Goal: Transaction & Acquisition: Obtain resource

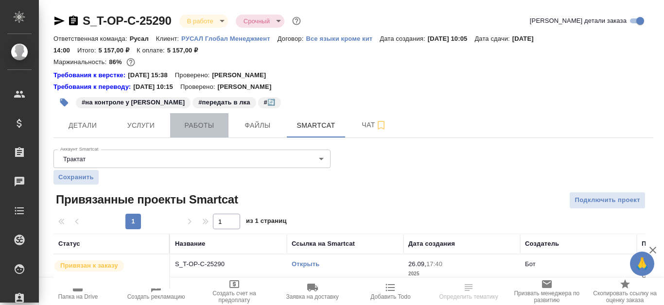
click at [208, 129] on span "Работы" at bounding box center [199, 126] width 47 height 12
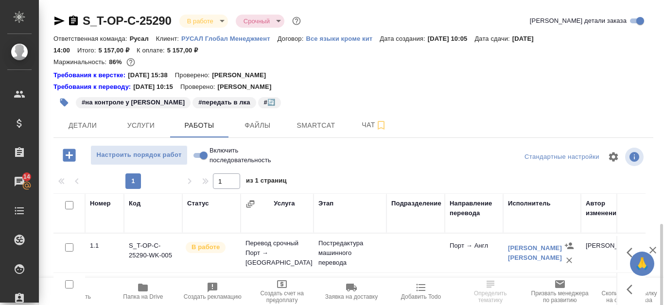
scroll to position [132, 0]
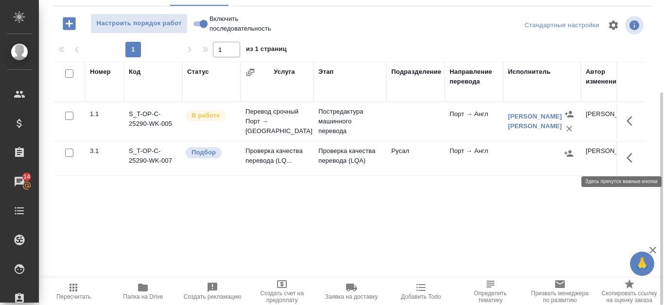
click at [633, 158] on icon "button" at bounding box center [632, 158] width 12 height 12
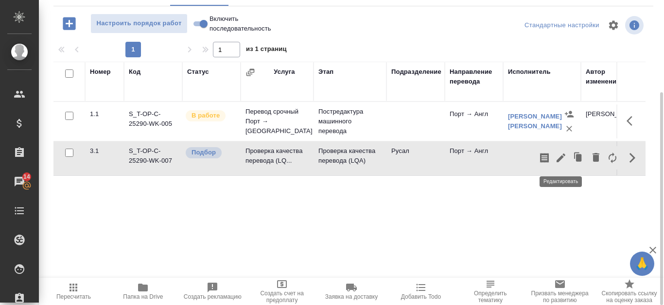
click at [559, 160] on icon "button" at bounding box center [560, 158] width 9 height 9
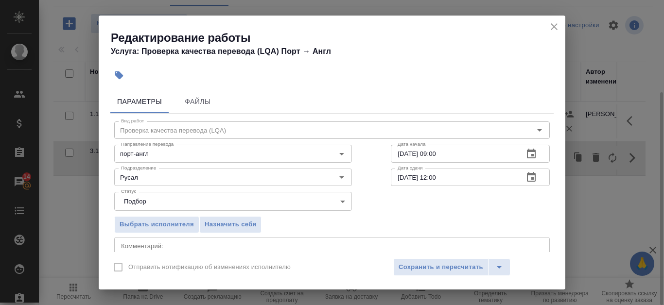
click at [551, 30] on icon "close" at bounding box center [553, 26] width 7 height 7
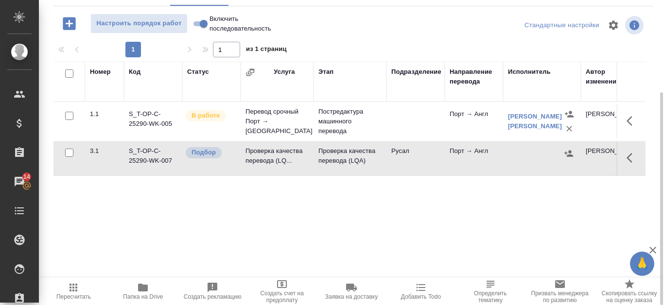
click at [161, 161] on td "S_T-OP-C-25290-WK-007" at bounding box center [153, 158] width 58 height 34
click at [147, 149] on td "S_T-OP-C-25290-WK-007" at bounding box center [153, 158] width 58 height 34
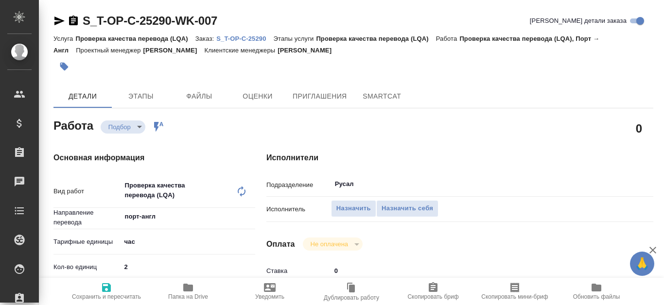
type textarea "x"
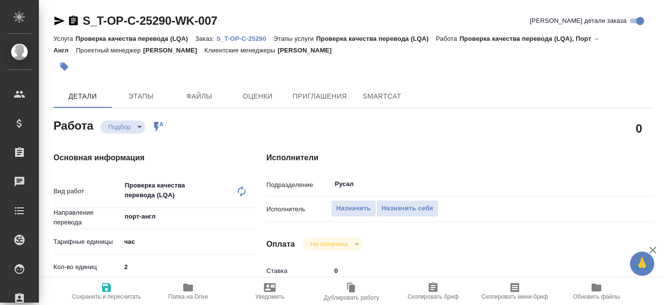
type textarea "x"
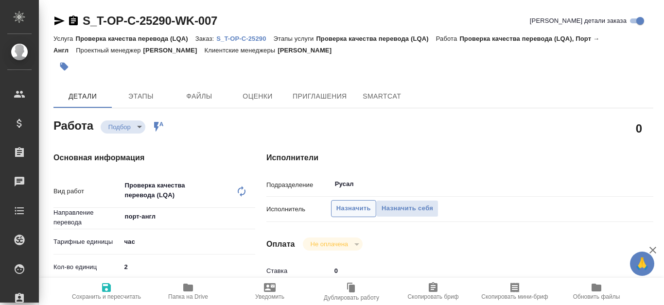
type textarea "x"
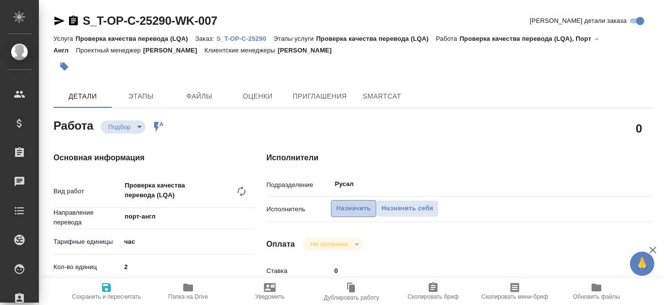
click at [358, 210] on span "Назначить" at bounding box center [353, 208] width 34 height 11
type textarea "x"
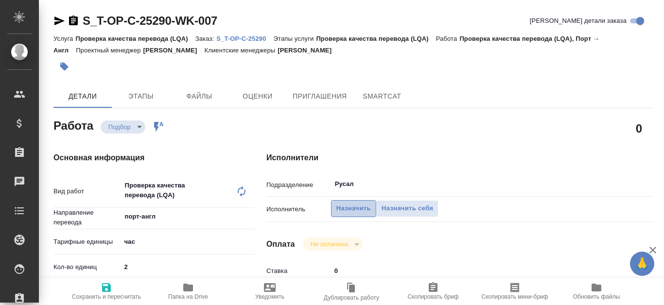
type textarea "x"
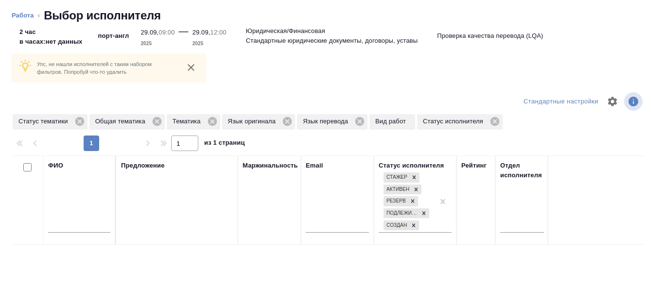
type textarea "x"
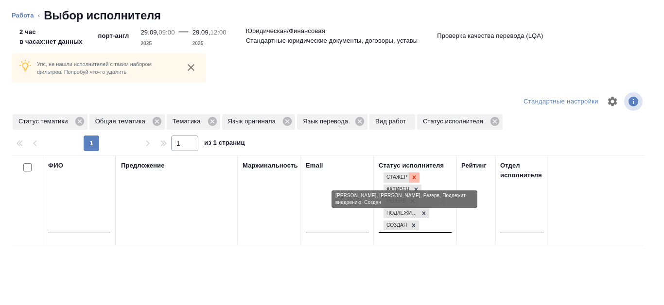
click at [416, 176] on icon at bounding box center [414, 177] width 7 height 7
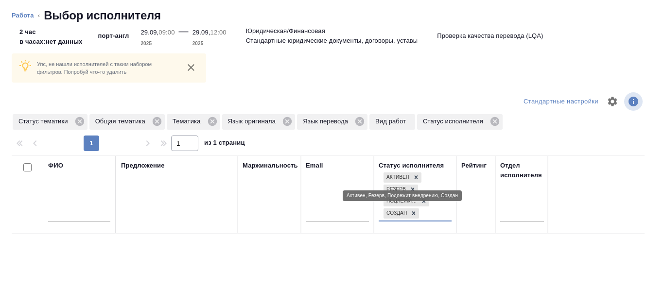
click at [416, 179] on icon at bounding box center [416, 177] width 7 height 7
click at [415, 177] on icon at bounding box center [412, 177] width 7 height 7
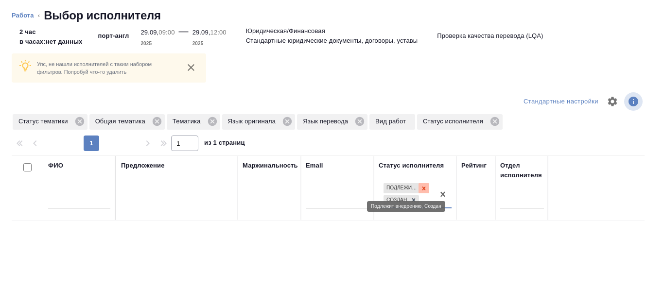
click at [424, 187] on icon at bounding box center [423, 188] width 7 height 7
drag, startPoint x: 414, startPoint y: 199, endPoint x: 156, endPoint y: 198, distance: 258.0
click at [414, 200] on icon at bounding box center [413, 198] width 3 height 3
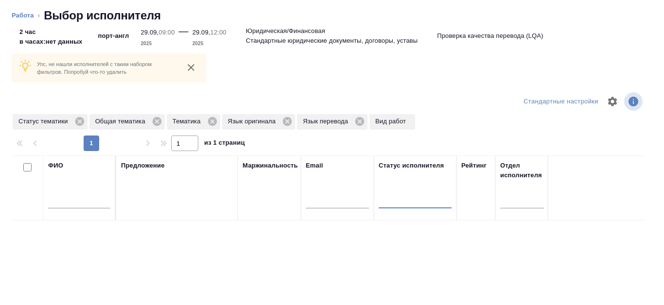
click at [62, 205] on input "text" at bounding box center [79, 202] width 62 height 12
type input "Канатаева"
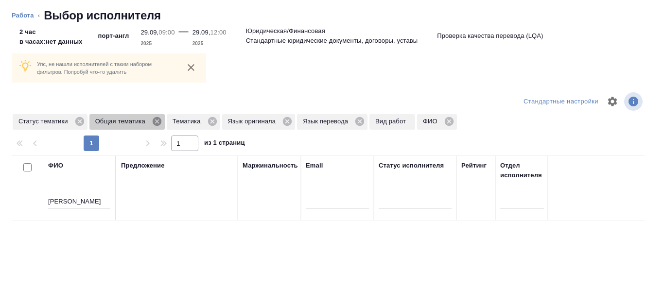
click at [153, 123] on icon at bounding box center [157, 121] width 9 height 9
click at [136, 123] on icon at bounding box center [134, 121] width 11 height 11
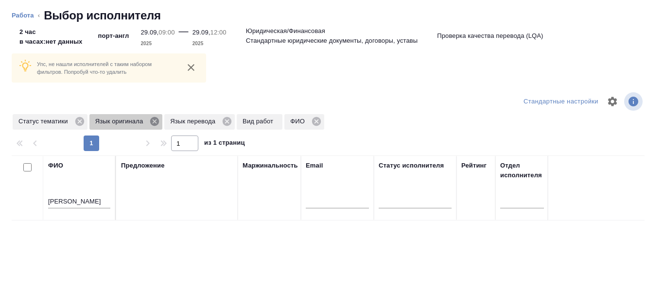
click at [157, 120] on icon at bounding box center [154, 121] width 9 height 9
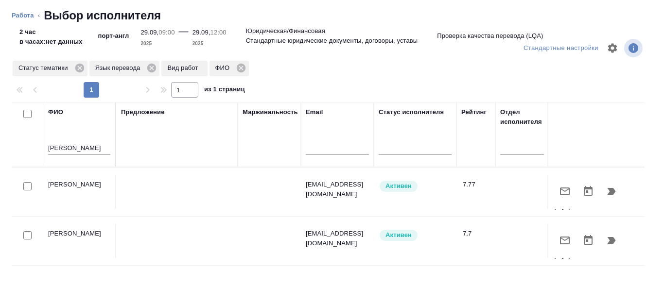
click at [607, 192] on icon "button" at bounding box center [611, 191] width 8 height 7
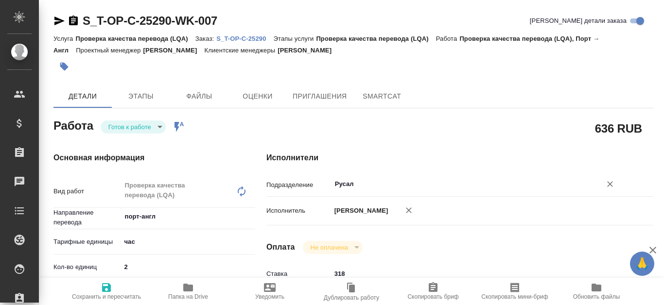
type textarea "x"
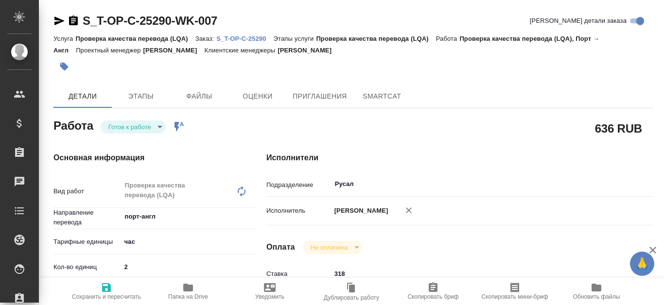
type textarea "x"
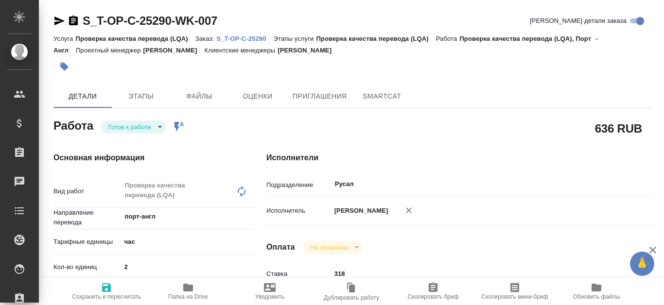
type textarea "x"
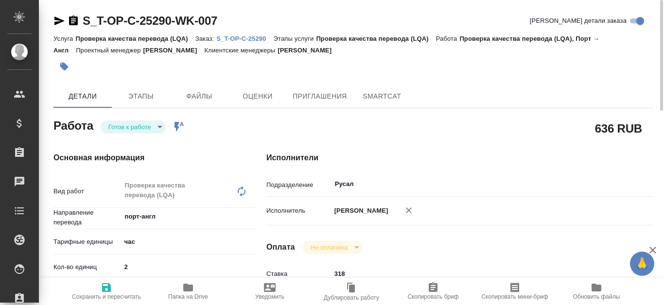
type textarea "x"
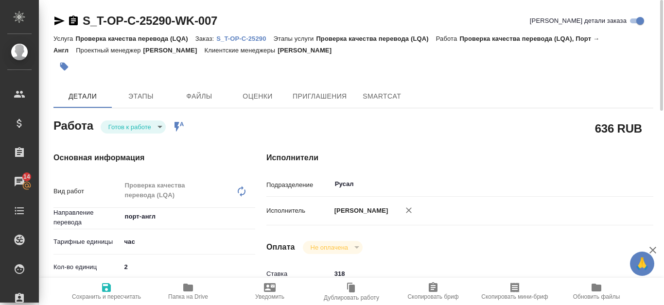
click at [252, 33] on div "Услуга Проверка качества перевода (LQA) Заказ: S_T-OP-C-25290 Этапы услуги Пров…" at bounding box center [353, 44] width 600 height 23
click at [249, 37] on p "S_T-OP-C-25290" at bounding box center [244, 38] width 57 height 7
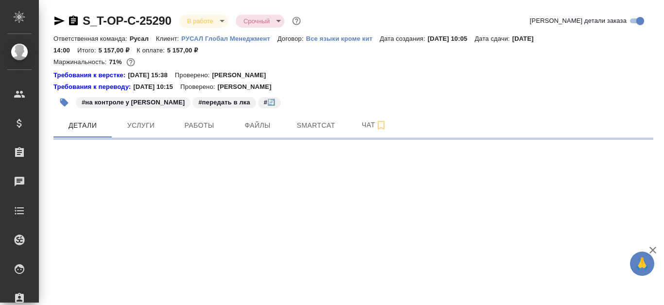
select select "RU"
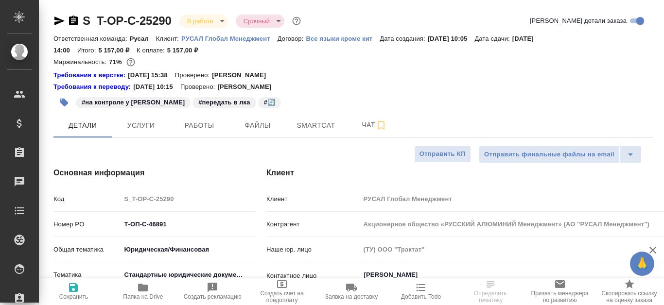
type textarea "x"
type input "[PERSON_NAME]"
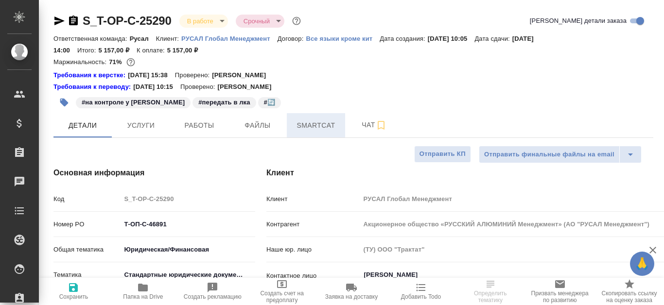
click at [333, 130] on span "Smartcat" at bounding box center [315, 126] width 47 height 12
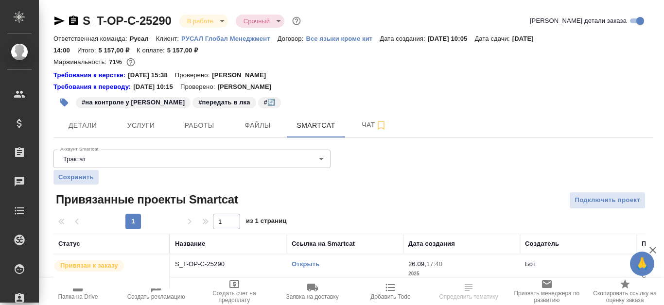
scroll to position [16, 0]
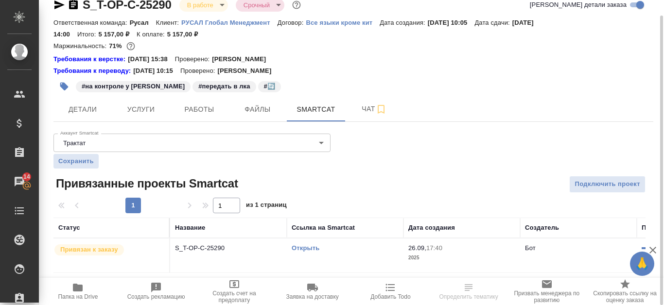
click at [301, 250] on link "Открыть" at bounding box center [306, 247] width 28 height 7
click at [257, 120] on button "Файлы" at bounding box center [257, 109] width 58 height 24
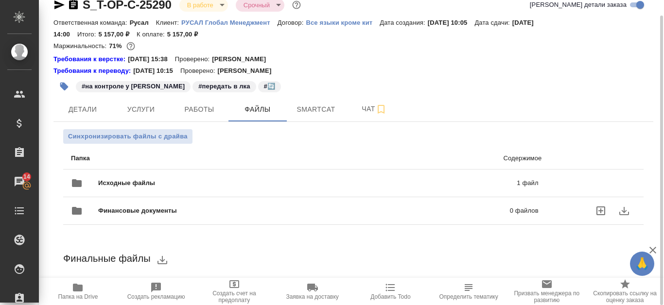
click at [327, 190] on div "Финансовые документы 0 файлов" at bounding box center [304, 210] width 487 height 43
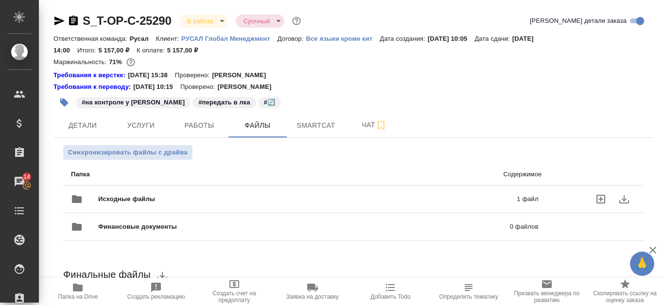
click at [356, 197] on p "1 файл" at bounding box center [437, 199] width 202 height 10
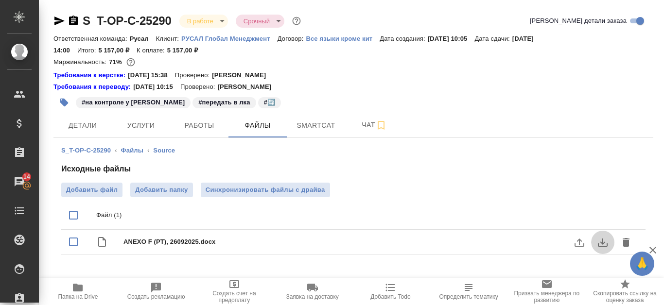
click at [602, 244] on icon "download" at bounding box center [603, 243] width 10 height 8
